Goal: Task Accomplishment & Management: Use online tool/utility

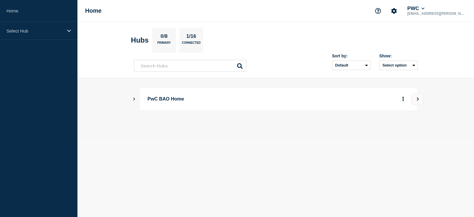
click at [134, 99] on icon "Show Connected Hubs" at bounding box center [134, 98] width 2 height 3
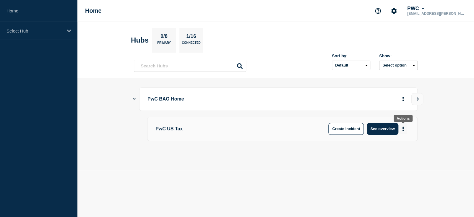
click at [401, 126] on button "More actions" at bounding box center [403, 128] width 8 height 11
click at [383, 144] on button "Create maintenance" at bounding box center [401, 146] width 40 height 5
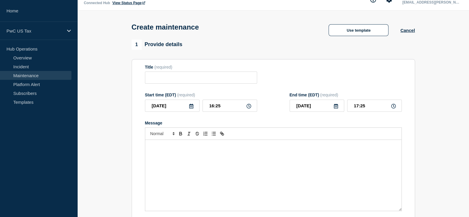
scroll to position [12, 0]
click at [357, 32] on button "Use template" at bounding box center [359, 30] width 60 height 12
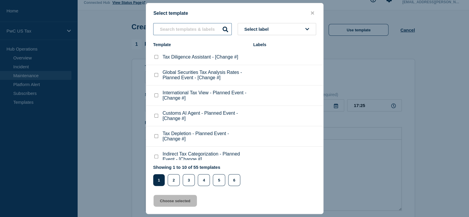
click at [192, 31] on input "text" at bounding box center [192, 29] width 79 height 12
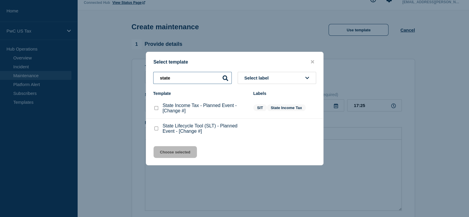
type input "state"
click at [167, 130] on p "State Lifecycle Tool (SLT) - Planned Event - [Change #]" at bounding box center [205, 128] width 85 height 11
click at [155, 130] on checkbox"] "State Lifecycle Tool (SLT) - Planned Event - [Change #] checkbox" at bounding box center [156, 128] width 4 height 4
checkbox checkbox"] "true"
click at [175, 152] on button "Choose selected" at bounding box center [175, 152] width 43 height 12
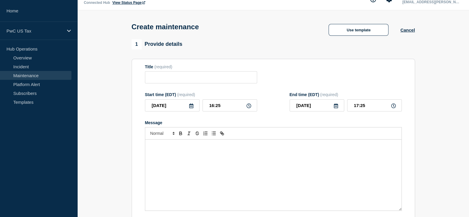
type input "State Lifecycle Tool (SLT) - Planned Event - [Change #]"
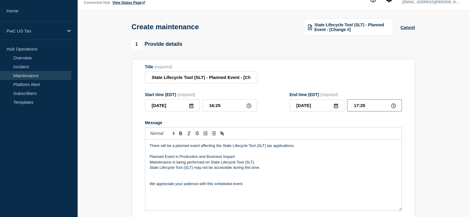
click at [357, 105] on input "17:25" at bounding box center [374, 105] width 55 height 12
click at [355, 106] on input "__:__" at bounding box center [374, 105] width 55 height 12
type input "18:25"
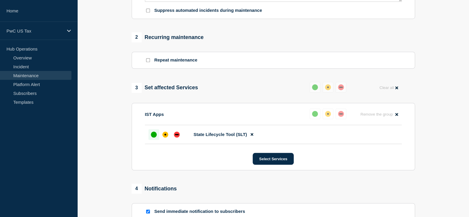
scroll to position [221, 0]
click at [151, 136] on div "up" at bounding box center [154, 134] width 6 height 6
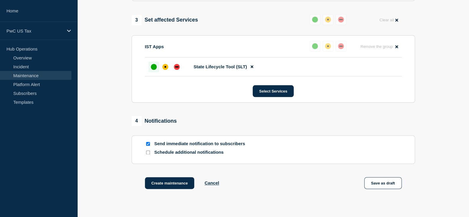
scroll to position [290, 0]
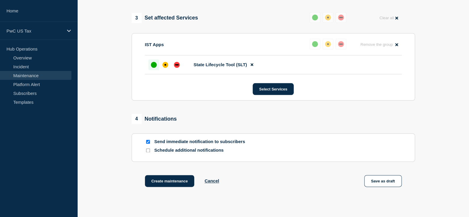
click at [145, 144] on div at bounding box center [148, 142] width 6 height 6
click at [148, 143] on input "Send immediate notification to subscribers" at bounding box center [148, 142] width 4 height 4
checkbox input "false"
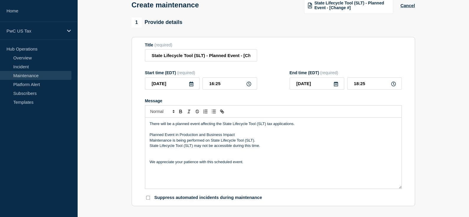
scroll to position [32, 0]
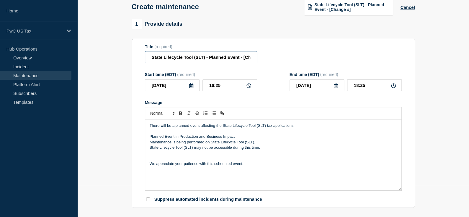
click at [247, 58] on input "State Lifecycle Tool (SLT) - Planned Event - [Change #]" at bounding box center [201, 57] width 112 height 12
click at [249, 62] on input "State Lifecycle Tool (SLT) - Planned Event - [Change #]" at bounding box center [201, 57] width 112 height 12
paste input "CHG1548159"
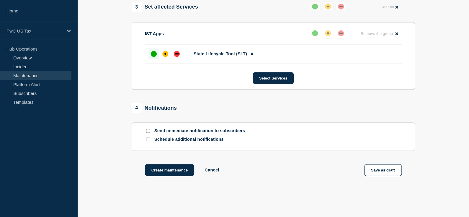
scroll to position [330, 0]
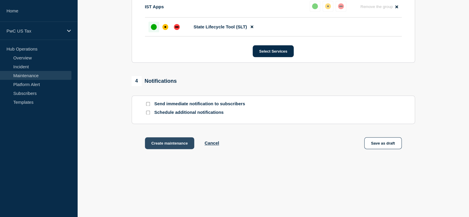
type input "State Lifecycle Tool (SLT) - Planned Event - [CHG1548159]"
click at [164, 141] on button "Create maintenance" at bounding box center [170, 143] width 50 height 12
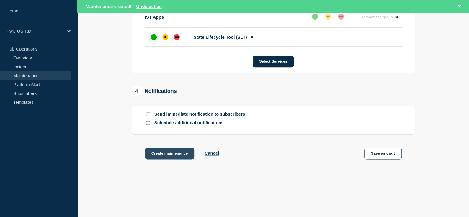
scroll to position [343, 0]
